Goal: Information Seeking & Learning: Learn about a topic

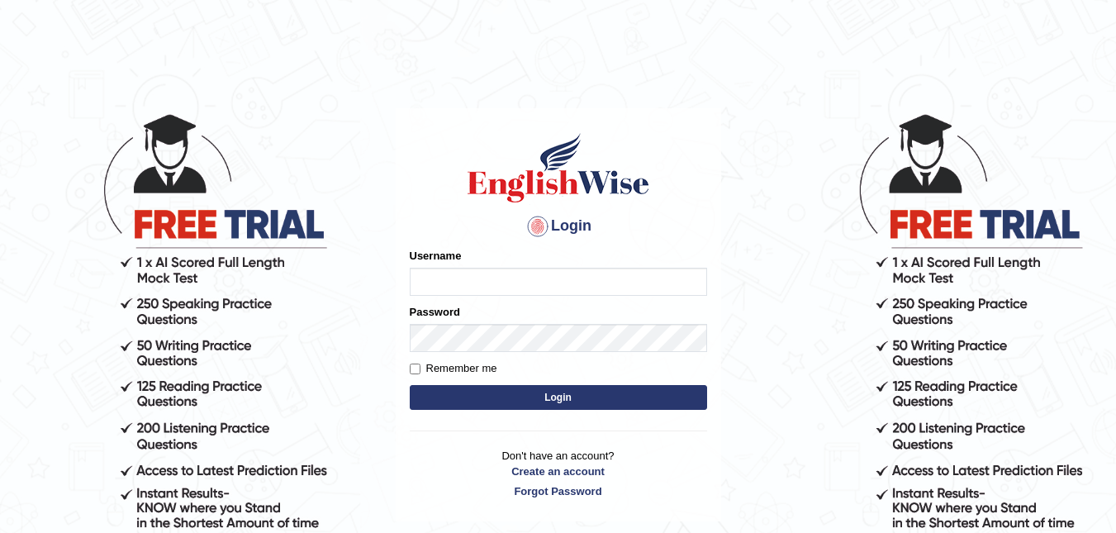
type input "[PERSON_NAME]"
click at [566, 400] on button "Login" at bounding box center [558, 397] width 297 height 25
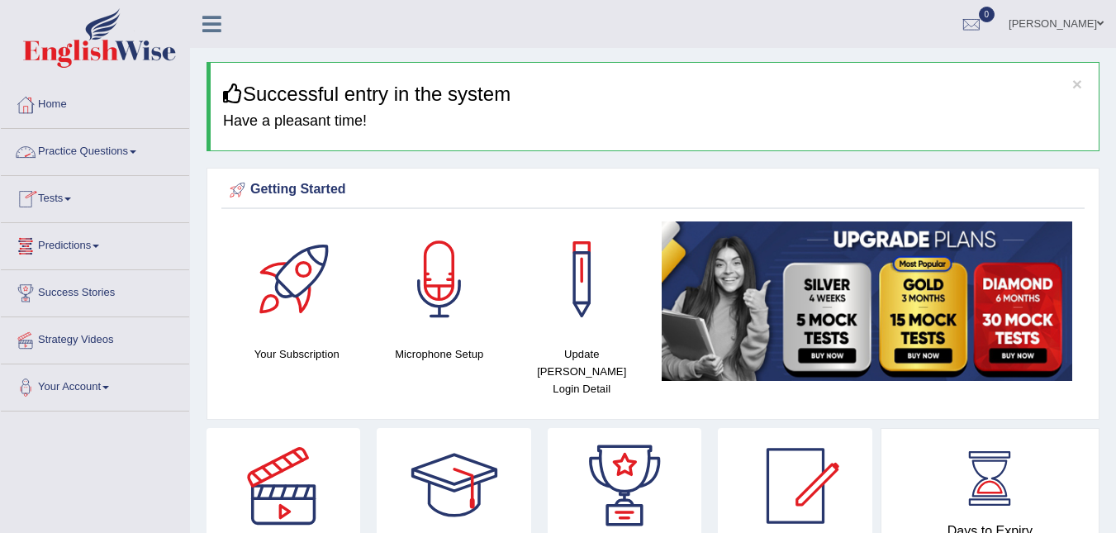
click at [57, 150] on link "Practice Questions" at bounding box center [95, 149] width 188 height 41
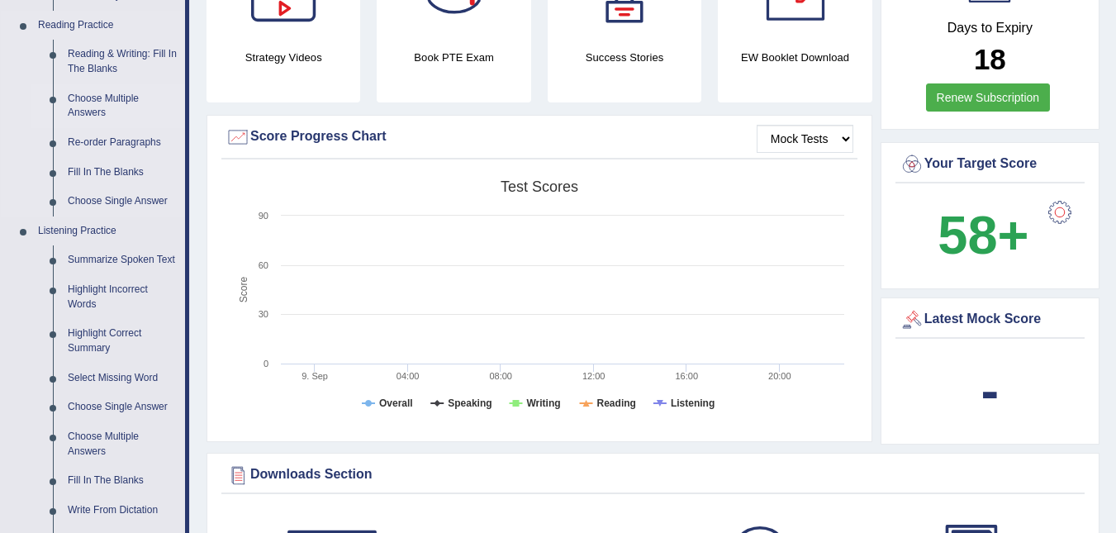
scroll to position [661, 0]
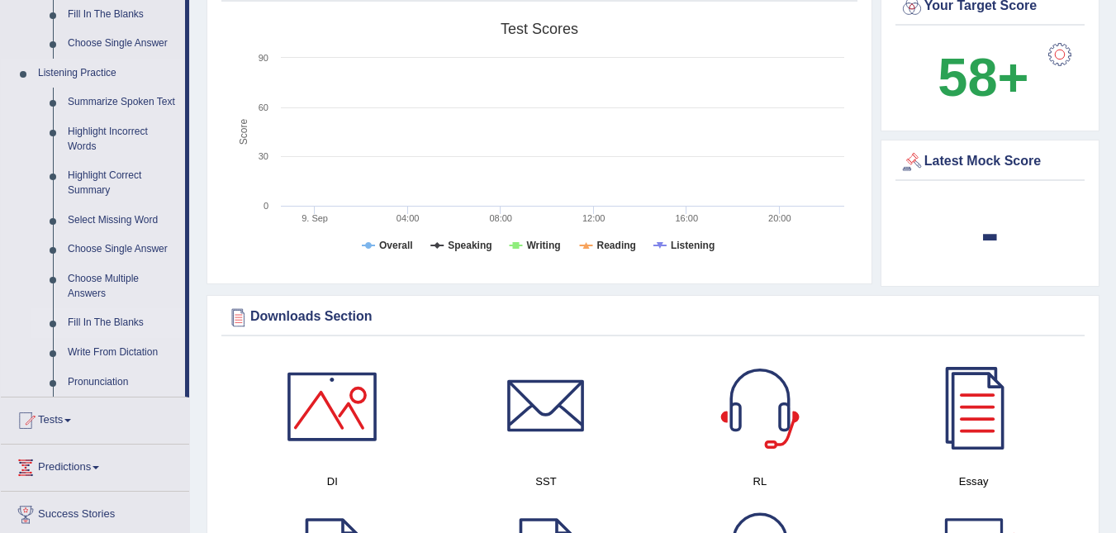
click at [95, 336] on ul "Summarize Spoken Text Highlight Incorrect Words Highlight Correct Summary Selec…" at bounding box center [108, 242] width 154 height 309
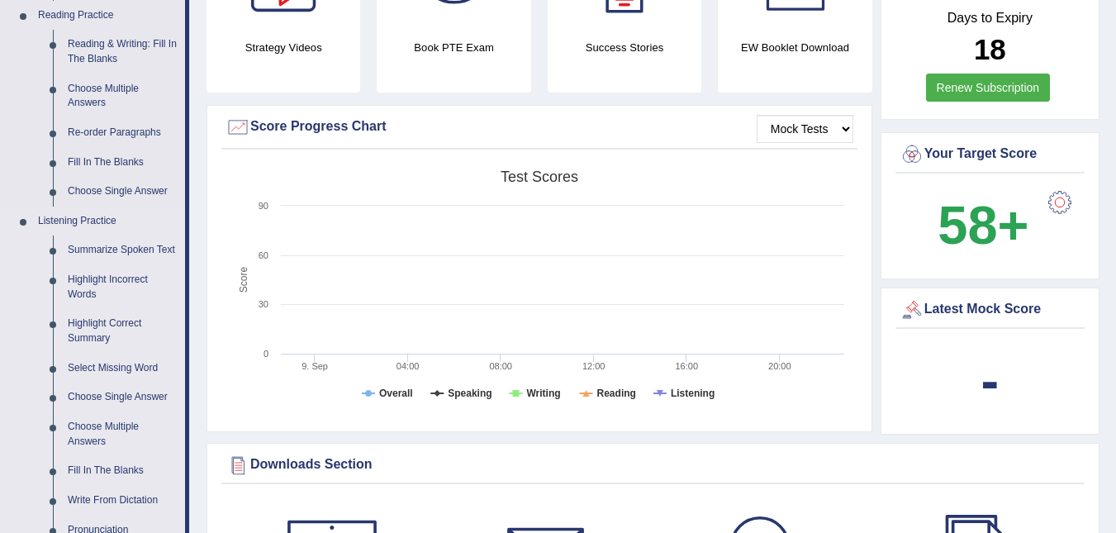
scroll to position [430, 0]
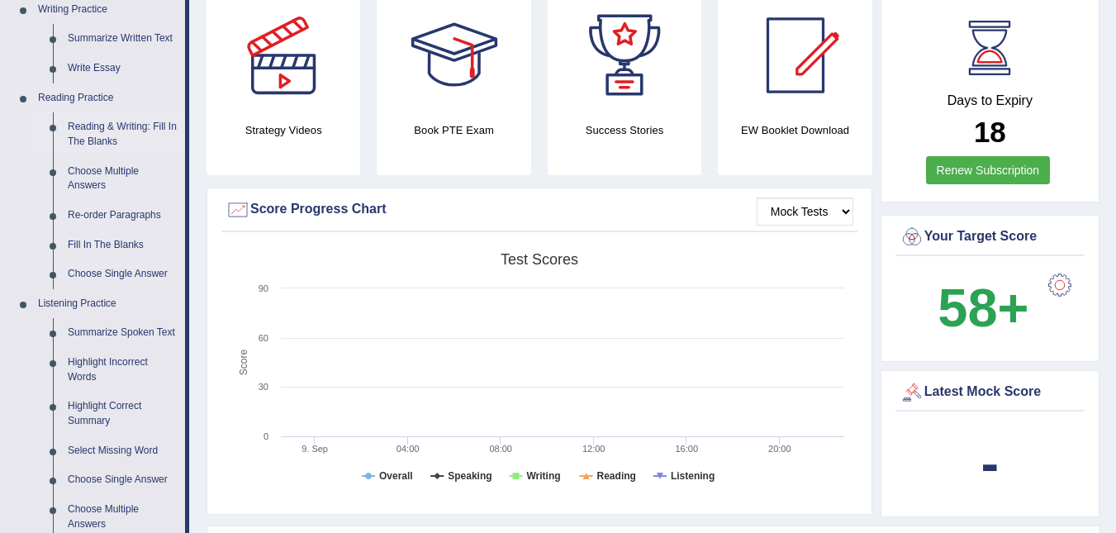
click at [125, 133] on link "Reading & Writing: Fill In The Blanks" at bounding box center [122, 134] width 125 height 44
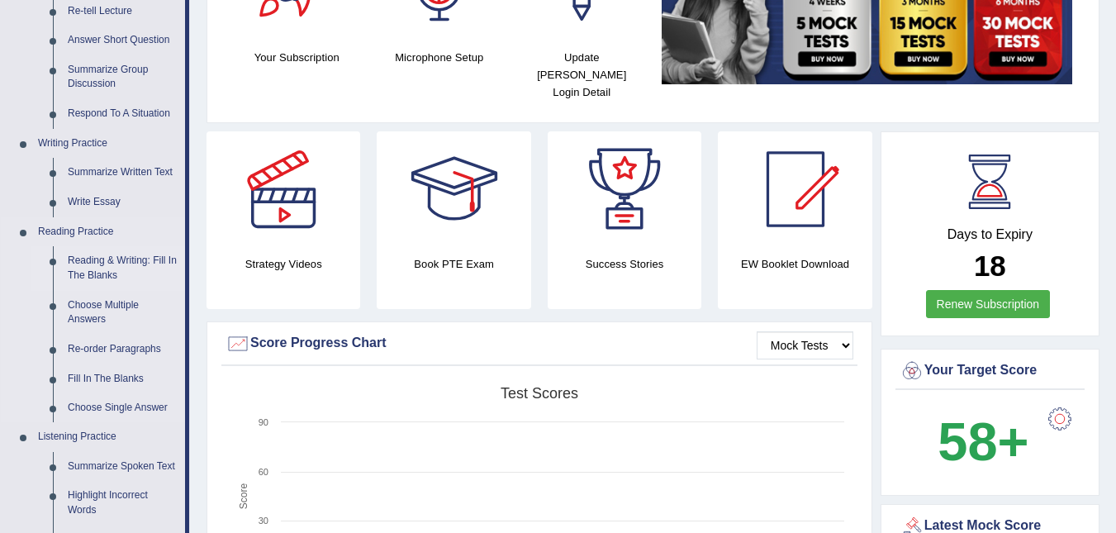
scroll to position [1071, 0]
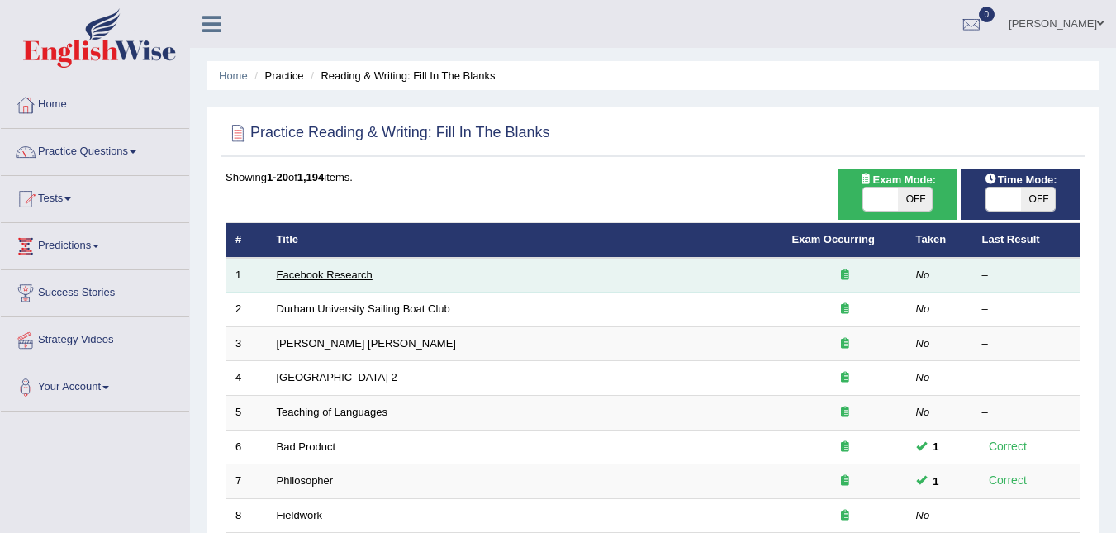
click at [289, 280] on link "Facebook Research" at bounding box center [325, 274] width 96 height 12
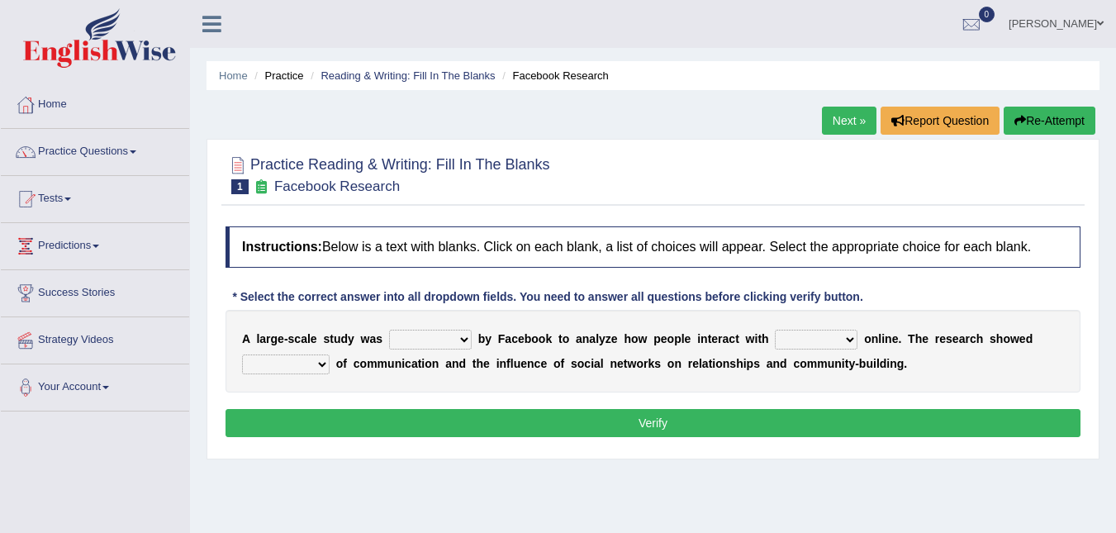
click at [842, 121] on link "Next »" at bounding box center [849, 121] width 55 height 28
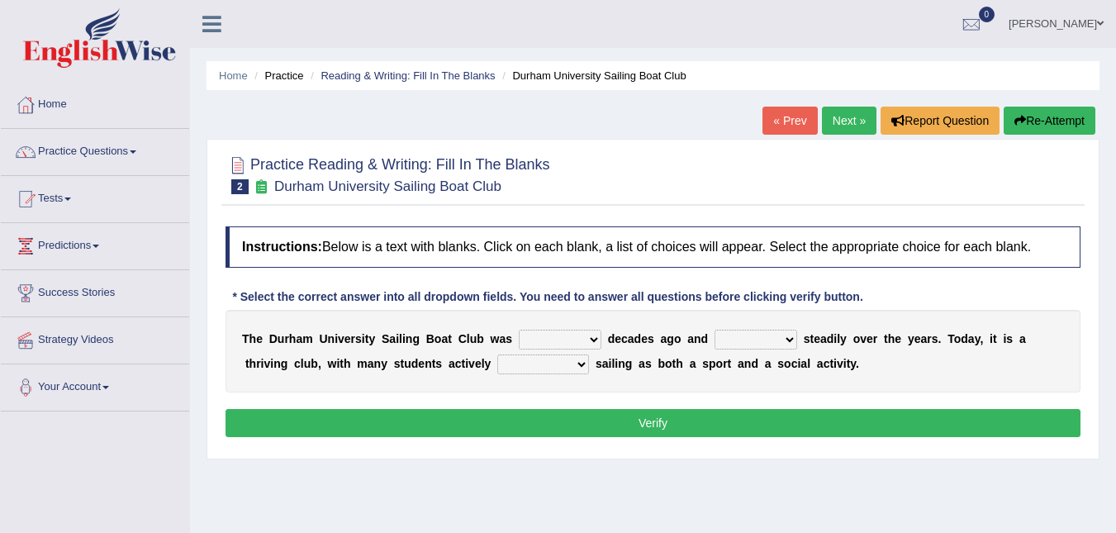
click at [841, 119] on link "Next »" at bounding box center [849, 121] width 55 height 28
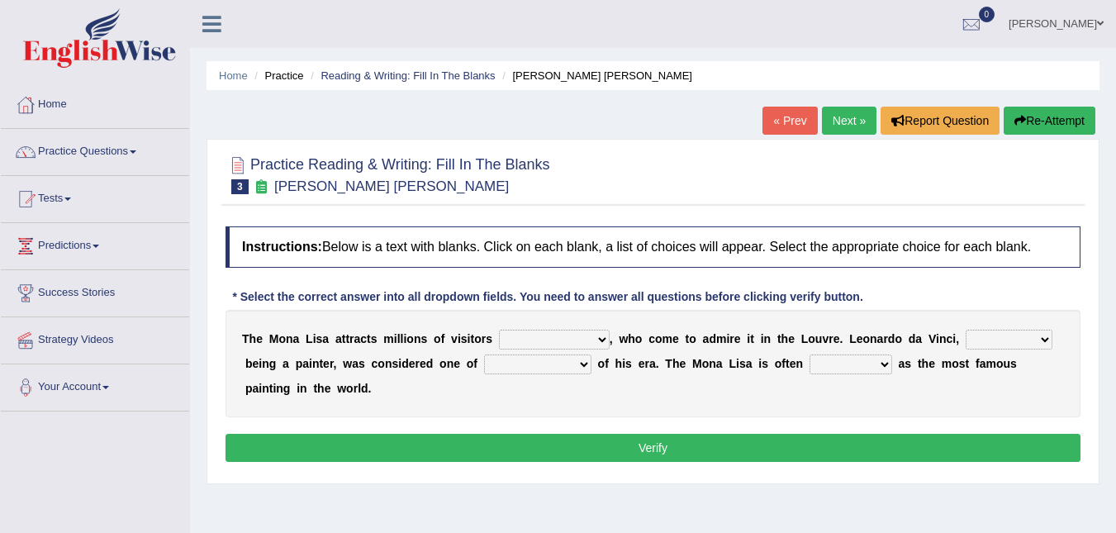
click at [563, 258] on h4 "Instructions: Below is a text with blanks. Click on each blank, a list of choic…" at bounding box center [653, 246] width 855 height 41
click at [523, 407] on div "Instructions: Below is a text with blanks. Click on each blank, a list of choic…" at bounding box center [652, 346] width 863 height 257
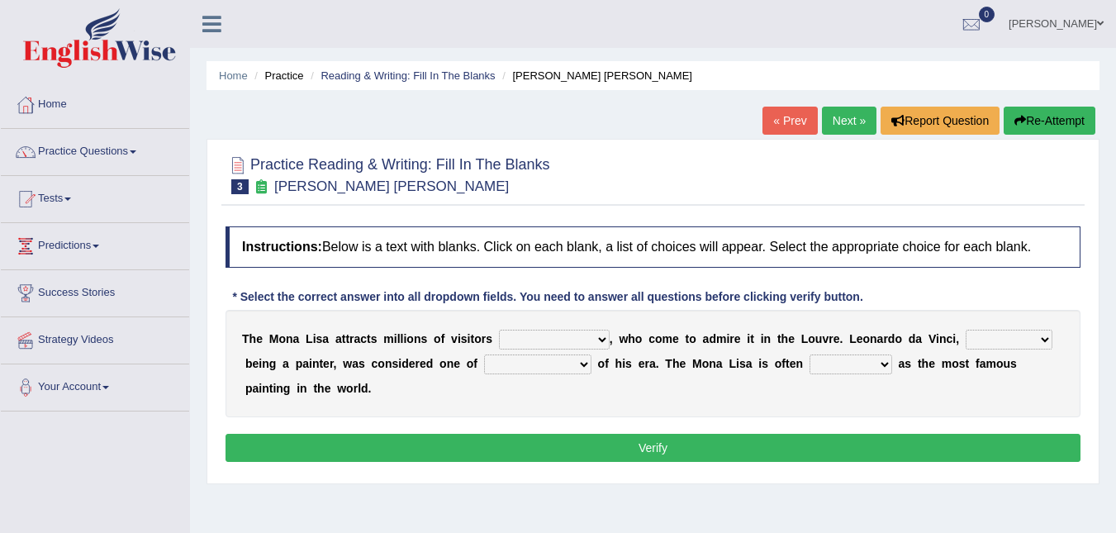
click at [786, 117] on link "« Prev" at bounding box center [789, 121] width 55 height 28
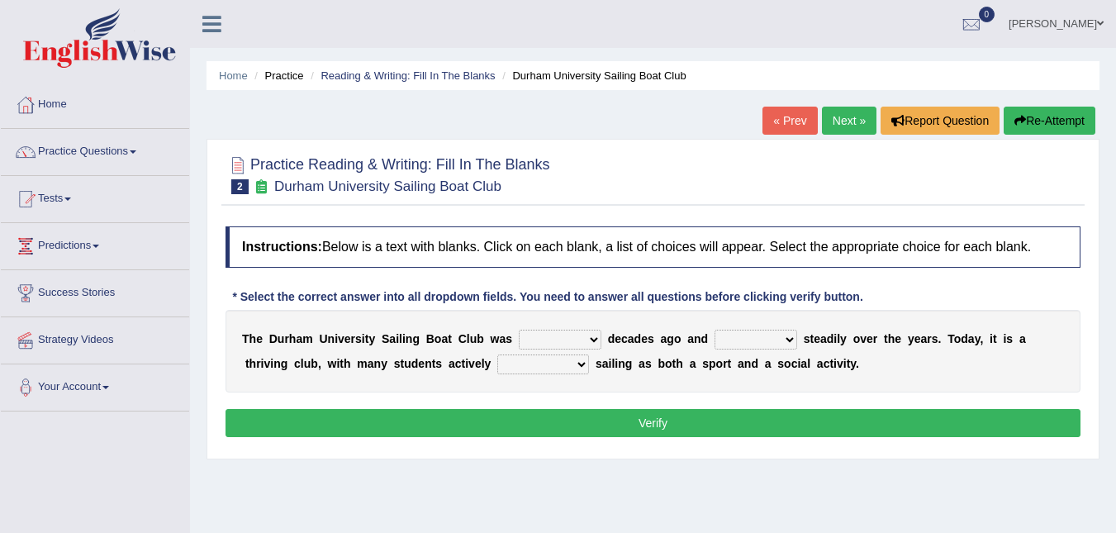
click at [799, 118] on link "« Prev" at bounding box center [789, 121] width 55 height 28
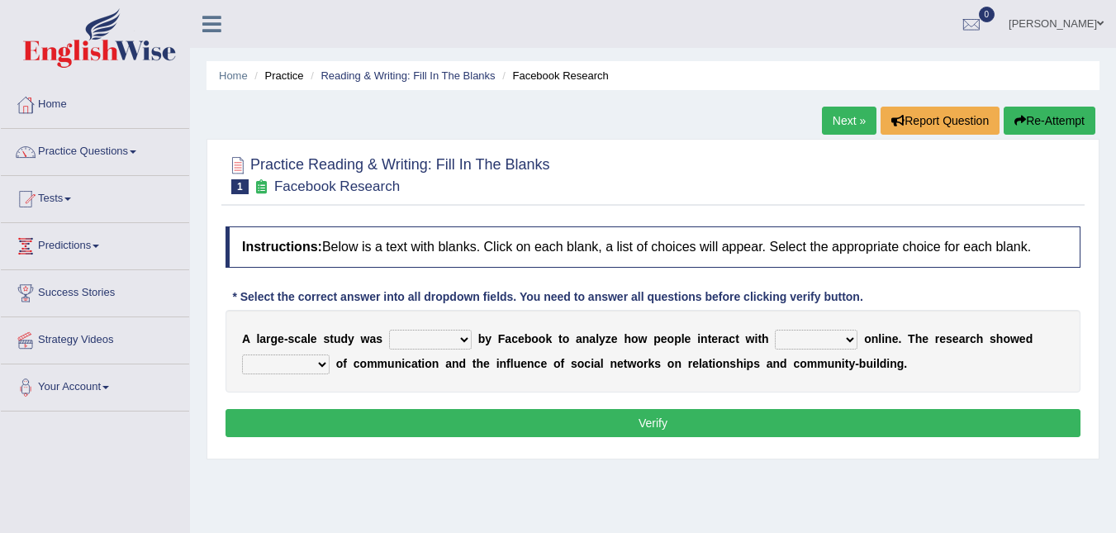
click at [631, 341] on b "o" at bounding box center [634, 338] width 7 height 13
click at [563, 301] on div "* Select the correct answer into all dropdown fields. You need to answer all qu…" at bounding box center [548, 296] width 644 height 17
click at [563, 302] on div "* Select the correct answer into all dropdown fields. You need to answer all qu…" at bounding box center [548, 296] width 644 height 17
